Goal: Complete application form

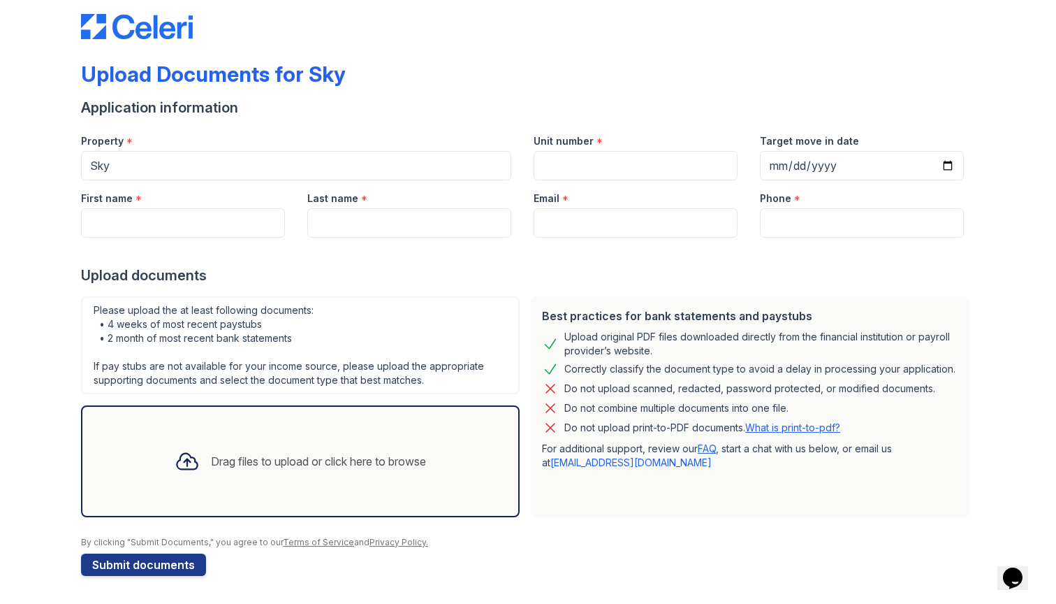
scroll to position [20, 0]
click at [692, 162] on input "Unit number" at bounding box center [636, 165] width 204 height 29
type input "21N"
click at [822, 176] on input "Target move in date" at bounding box center [862, 165] width 204 height 29
type input "[DATE]"
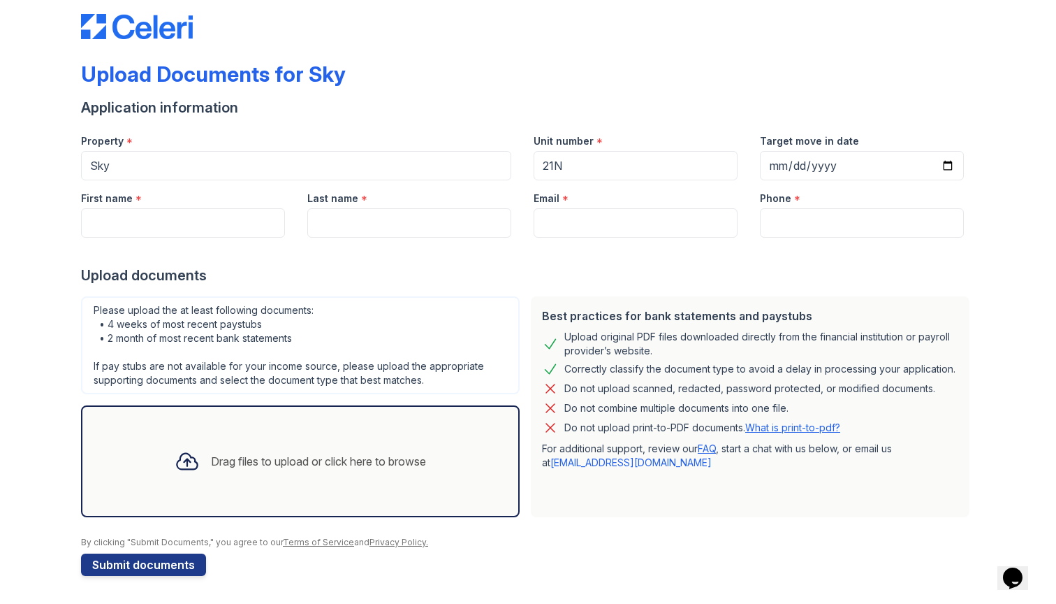
click at [999, 270] on div "Upload Documents for Sky Application information Property * Sky Unit number * 2…" at bounding box center [528, 291] width 1012 height 623
type input "[PHONE_NUMBER]"
type input "[EMAIL_ADDRESS][DOMAIN_NAME]"
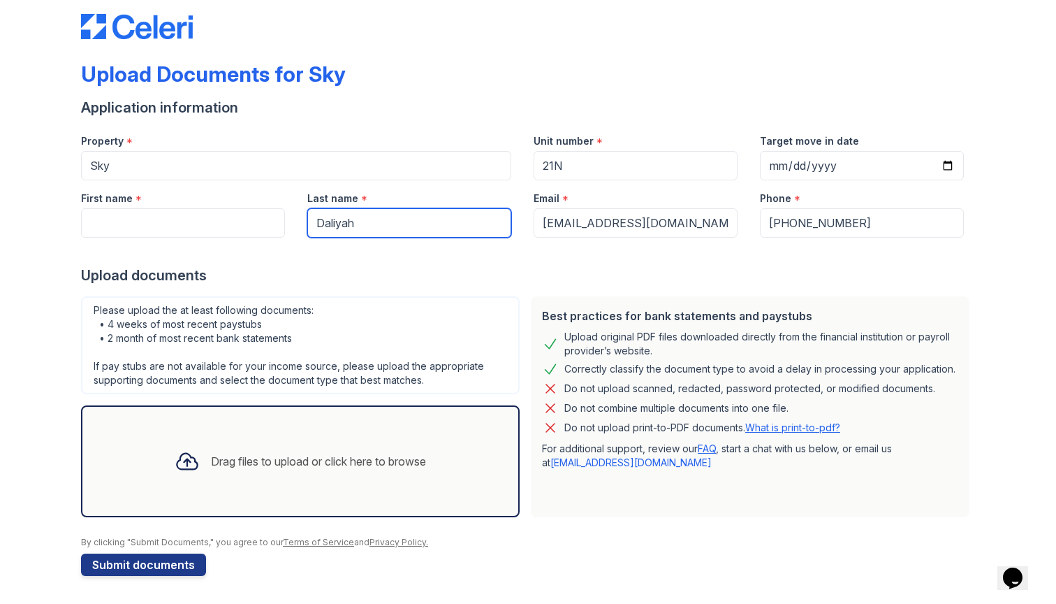
type input "Daliyah"
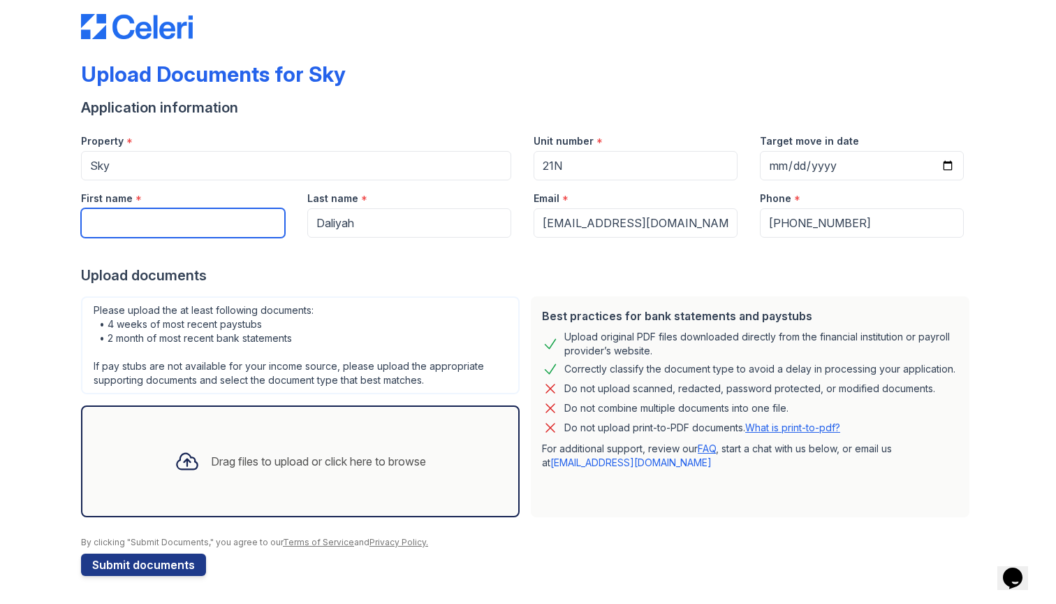
type input "A"
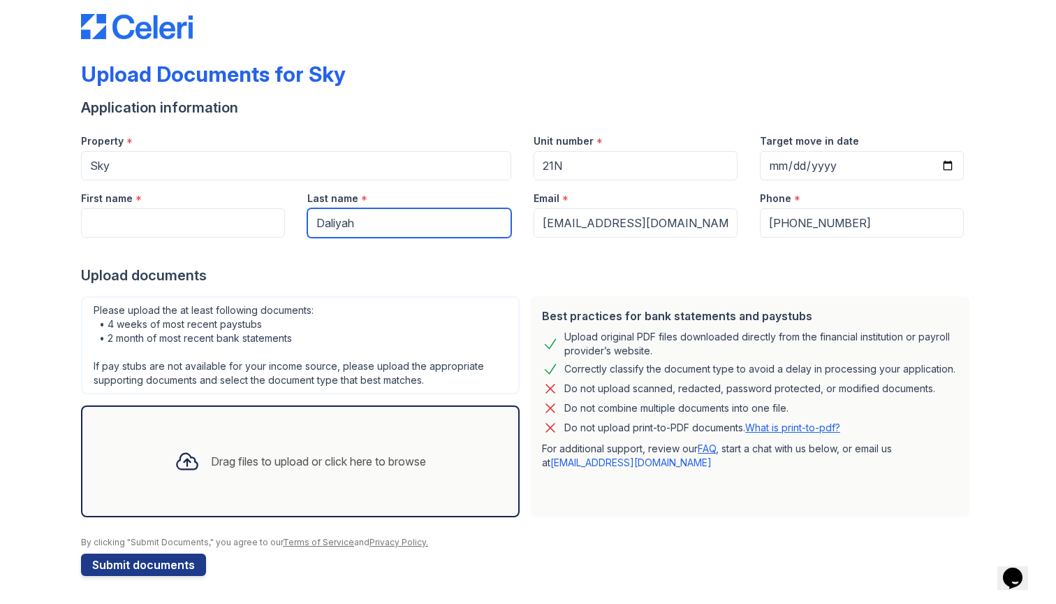
click at [363, 231] on input "Daliyah" at bounding box center [409, 222] width 204 height 29
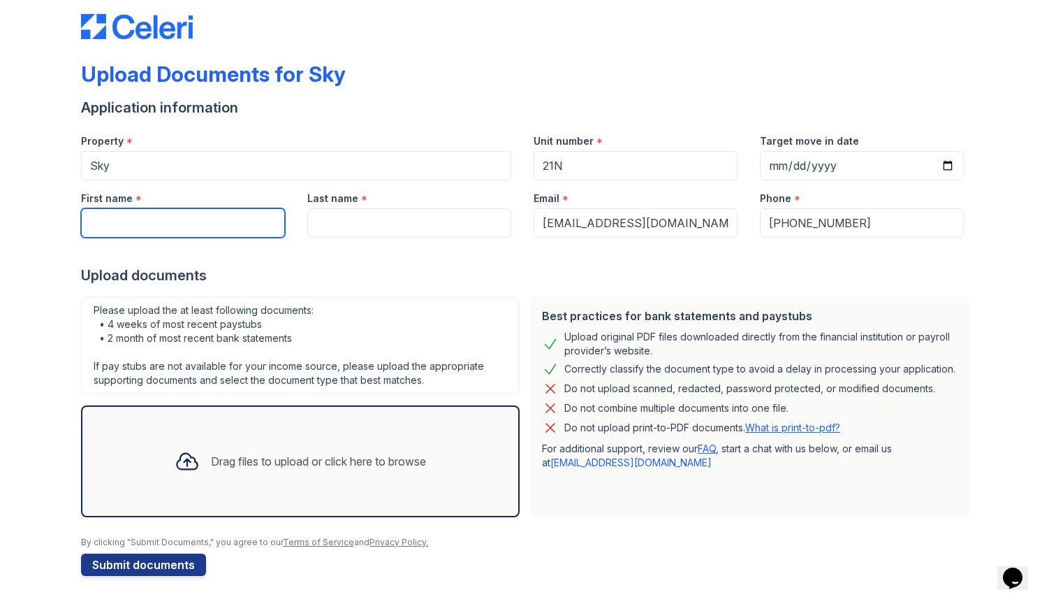
click at [191, 223] on input "First name" at bounding box center [183, 222] width 204 height 29
paste input "Daliyah"
type input "Daliyah"
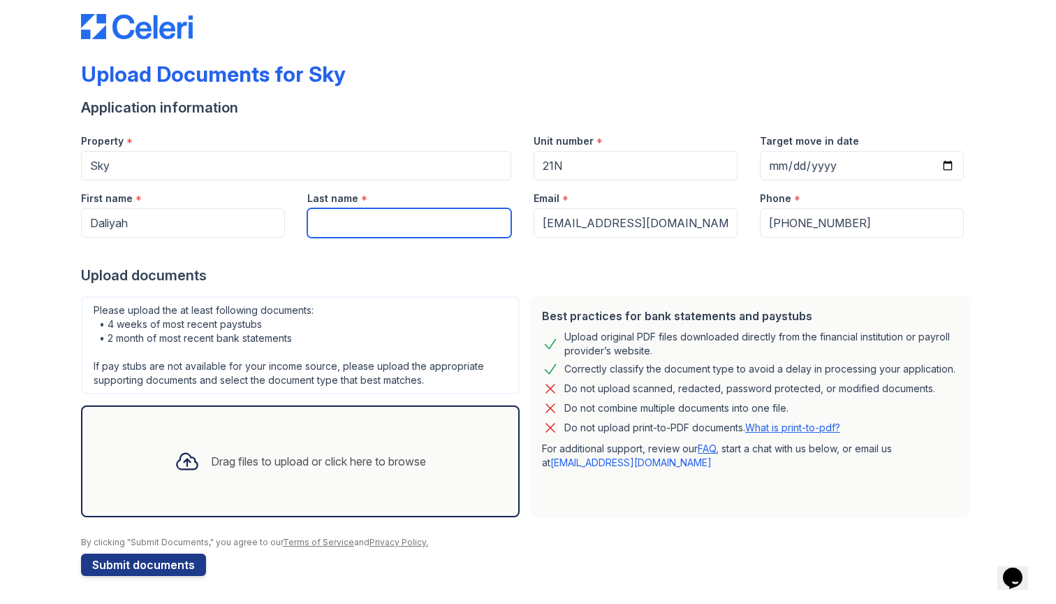
click at [403, 213] on input "Last name" at bounding box center [409, 222] width 204 height 29
type input "Abdulwasi"
click at [465, 258] on div at bounding box center [528, 252] width 894 height 28
click at [195, 476] on div at bounding box center [187, 461] width 36 height 36
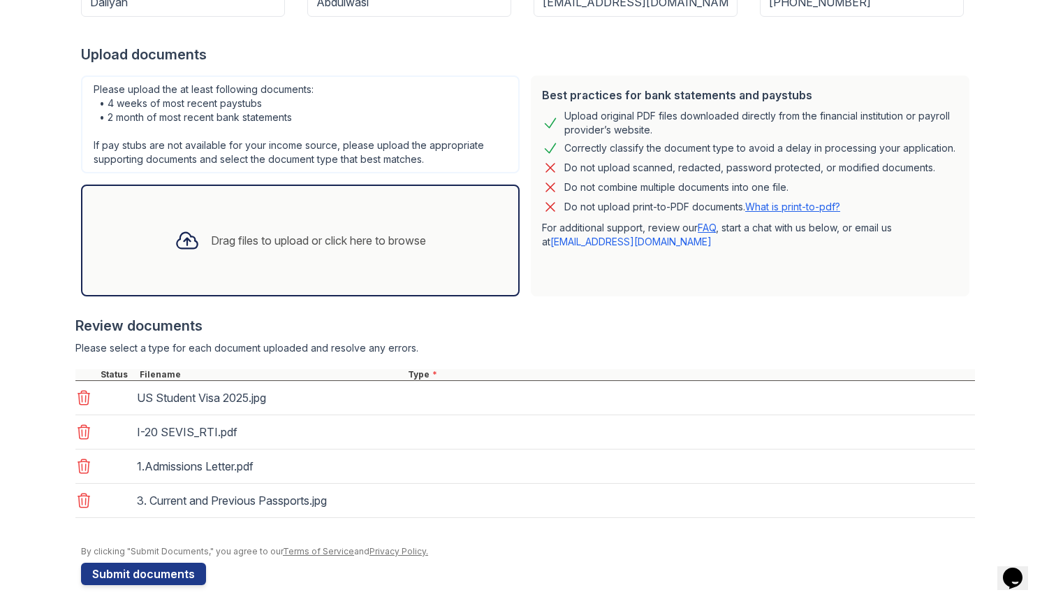
scroll to position [243, 0]
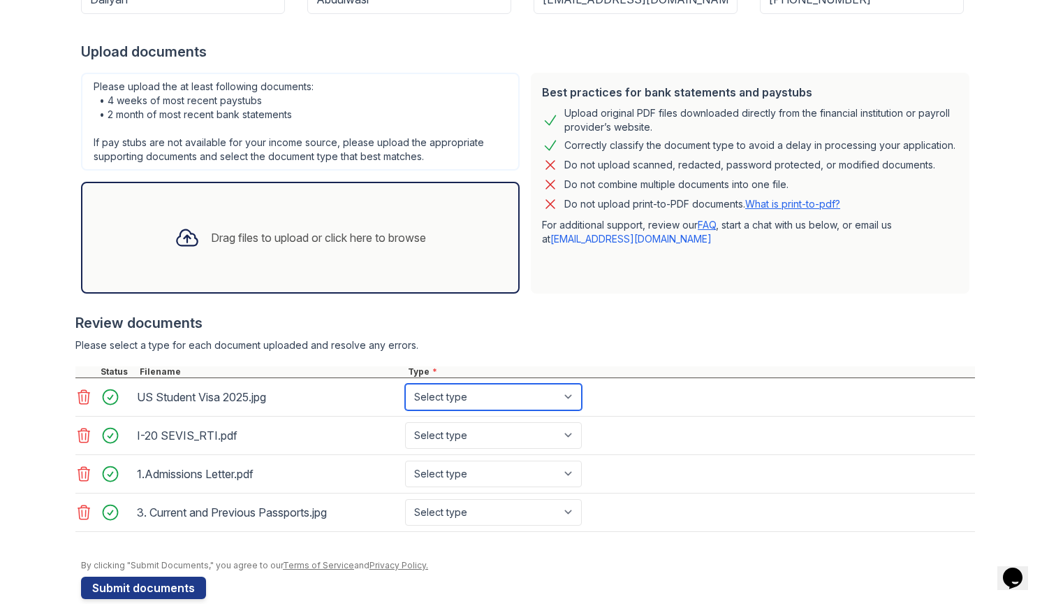
select select "other"
click at [276, 250] on div "Drag files to upload or click here to browse" at bounding box center [301, 238] width 274 height 48
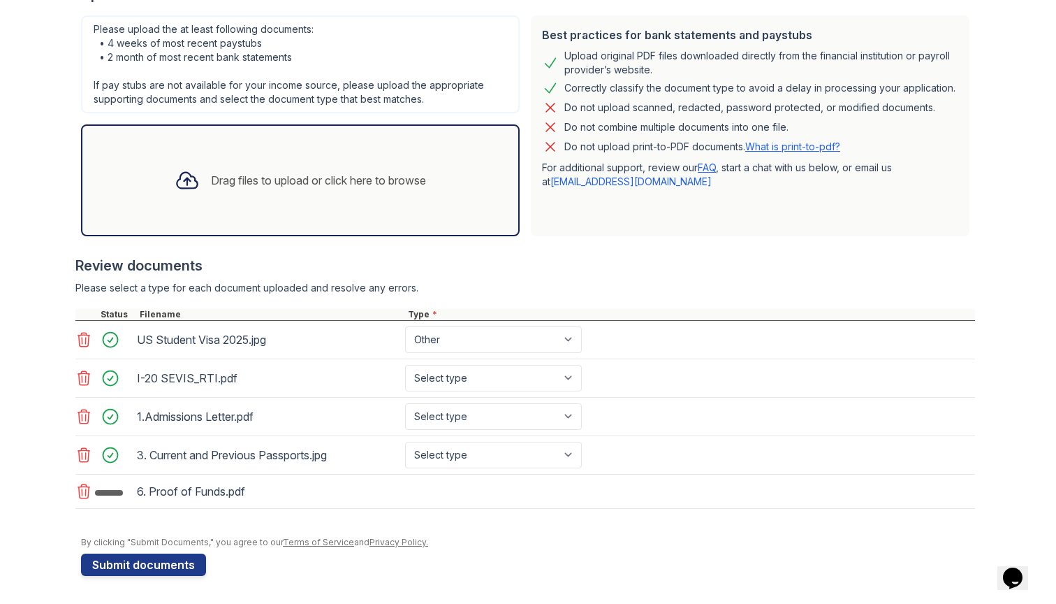
scroll to position [300, 0]
click at [221, 493] on div "6. Proof of Funds.pdf" at bounding box center [268, 493] width 263 height 22
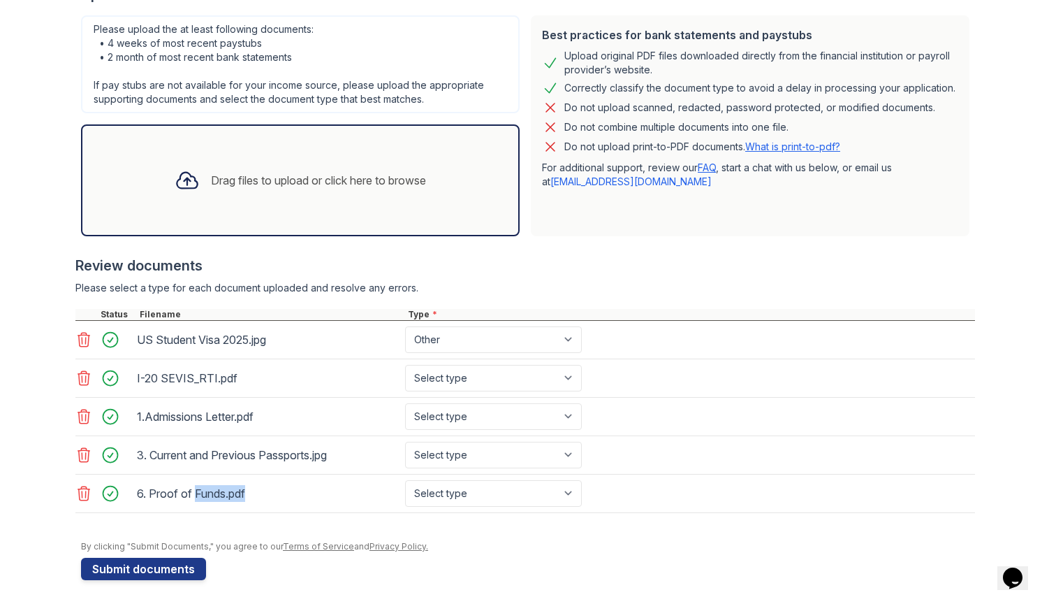
click at [221, 493] on div "6. Proof of Funds.pdf" at bounding box center [268, 493] width 263 height 22
select select "bank_statement"
click at [302, 455] on div "3. Current and Previous Passports.jpg" at bounding box center [268, 455] width 263 height 22
select select "other"
select select "offer_letter"
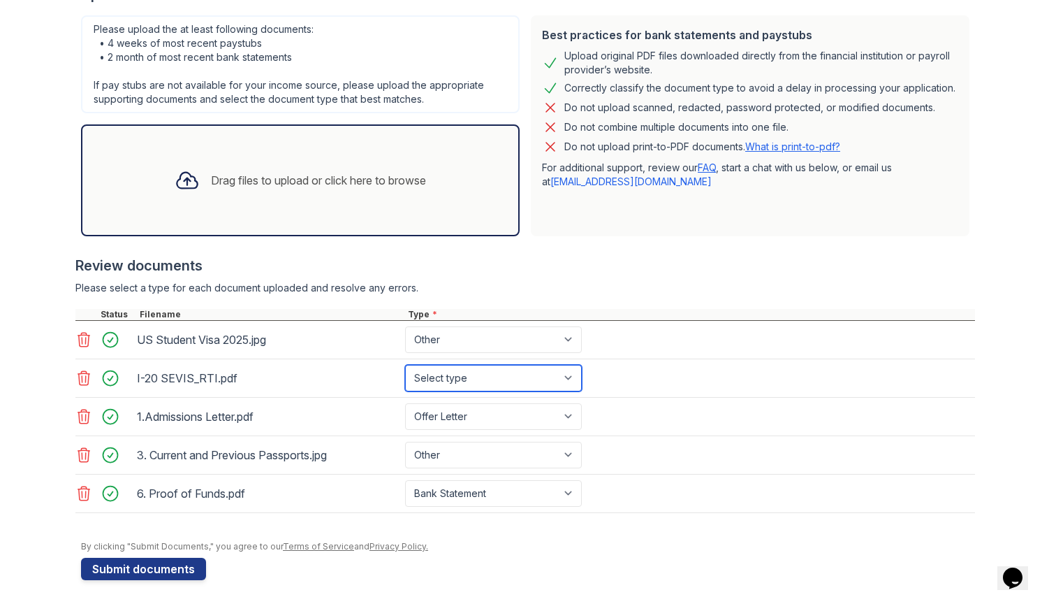
select select "other"
click at [319, 497] on div "6. Proof of Funds.pdf" at bounding box center [268, 493] width 263 height 22
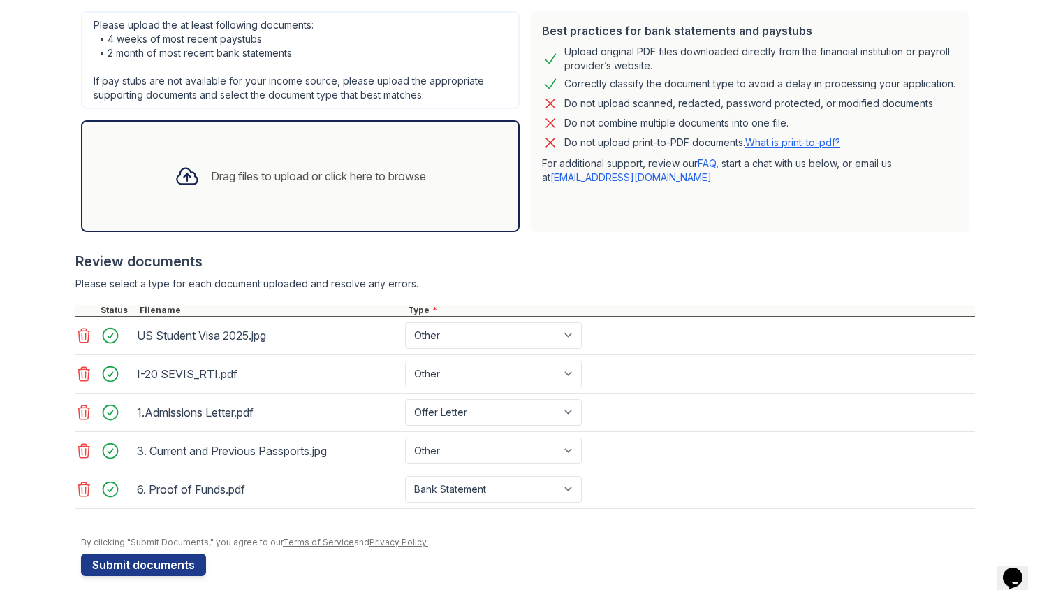
scroll to position [0, 0]
click at [146, 567] on button "Submit documents" at bounding box center [143, 564] width 125 height 22
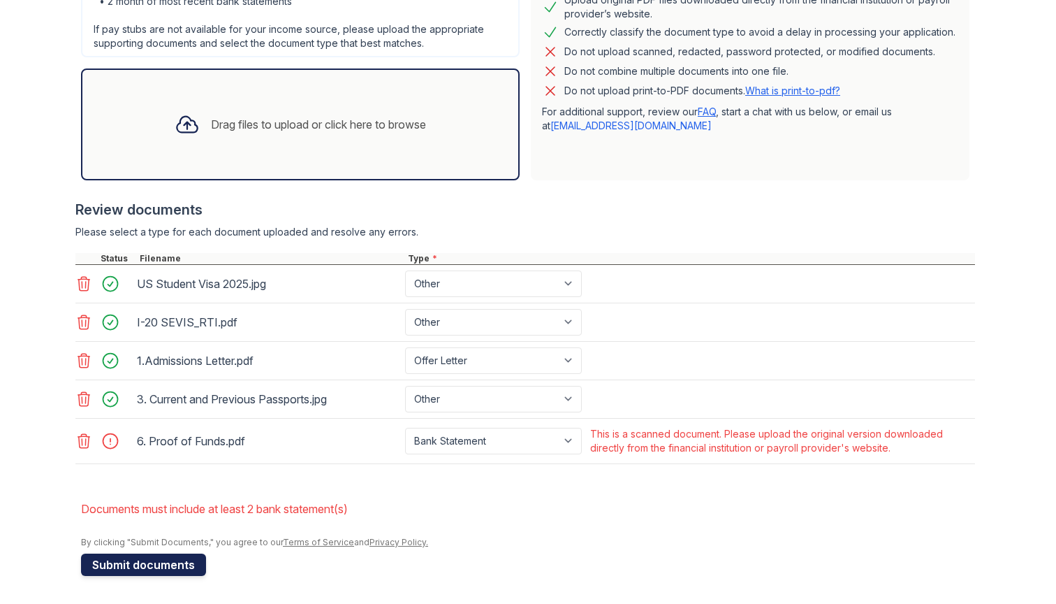
scroll to position [432, 0]
